Goal: Information Seeking & Learning: Learn about a topic

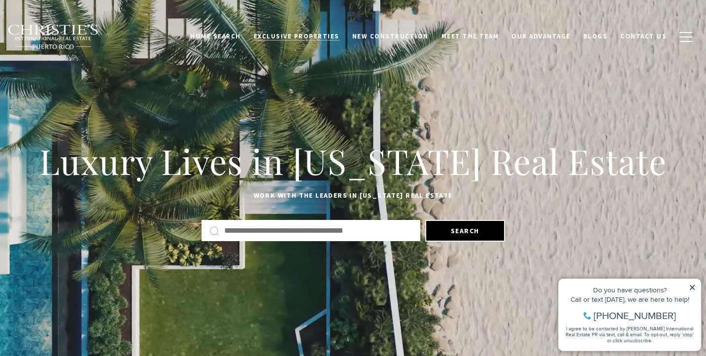
click at [316, 34] on span "Exclusive Properties" at bounding box center [297, 36] width 86 height 8
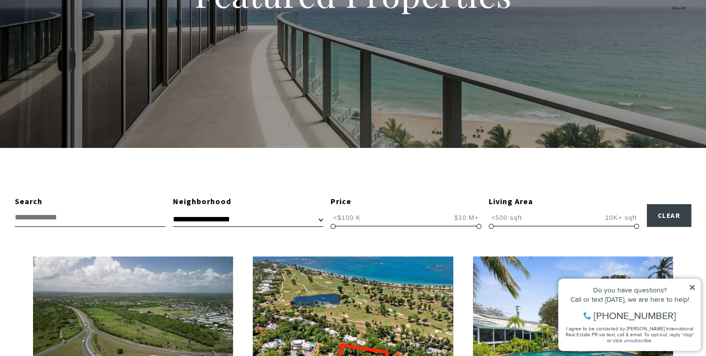
click at [124, 217] on input "text" at bounding box center [90, 217] width 151 height 18
type input "***"
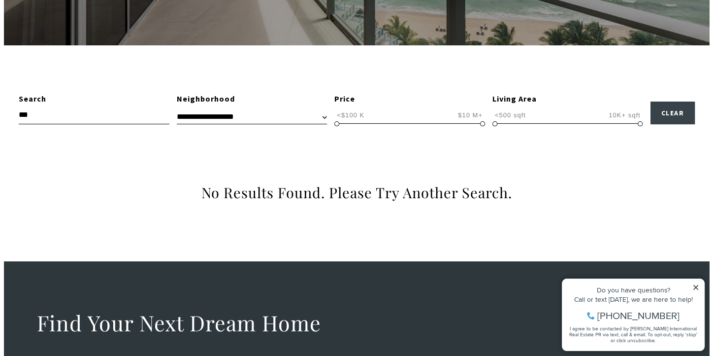
scroll to position [148, 0]
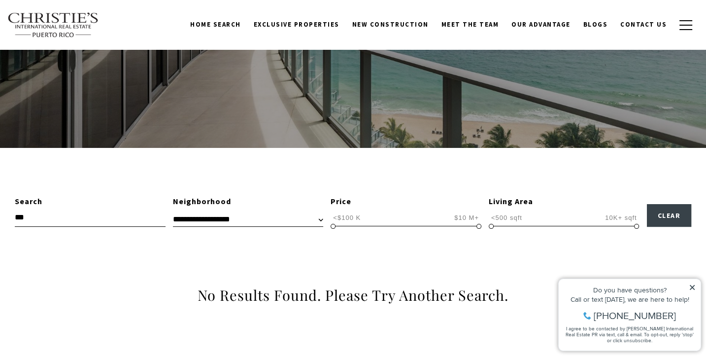
drag, startPoint x: 43, startPoint y: 216, endPoint x: -4, endPoint y: 204, distance: 48.6
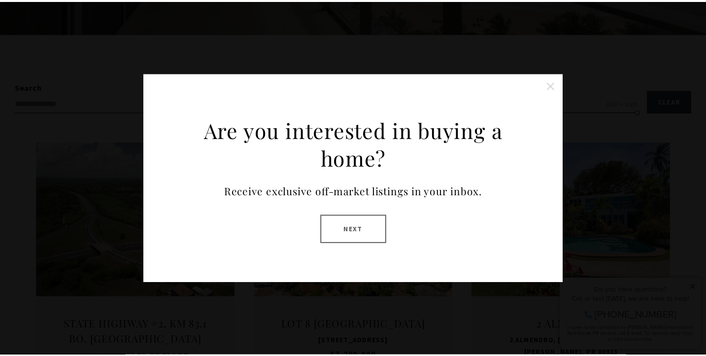
scroll to position [296, 0]
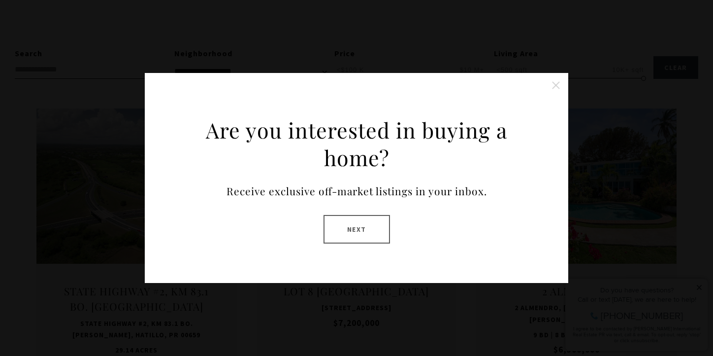
click at [556, 85] on button "Close this option" at bounding box center [556, 85] width 20 height 20
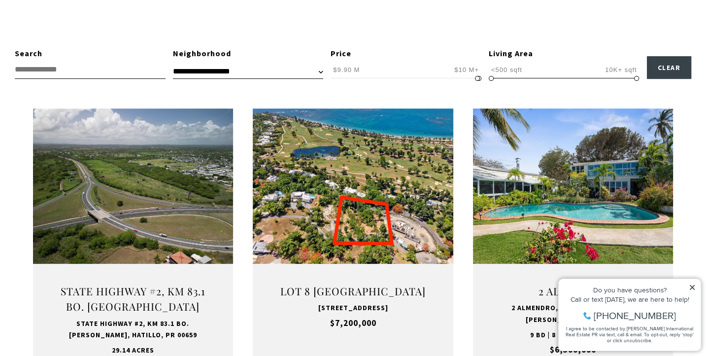
type input "**********"
drag, startPoint x: 331, startPoint y: 78, endPoint x: 477, endPoint y: 78, distance: 145.3
click at [477, 78] on span at bounding box center [478, 78] width 5 height 5
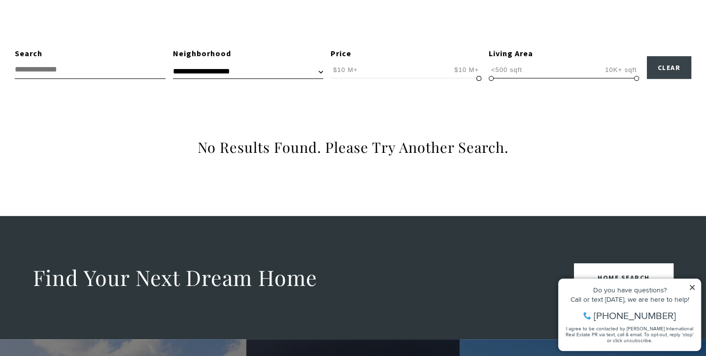
click at [134, 67] on input "text" at bounding box center [90, 70] width 151 height 18
type input "*"
